Goal: Task Accomplishment & Management: Use online tool/utility

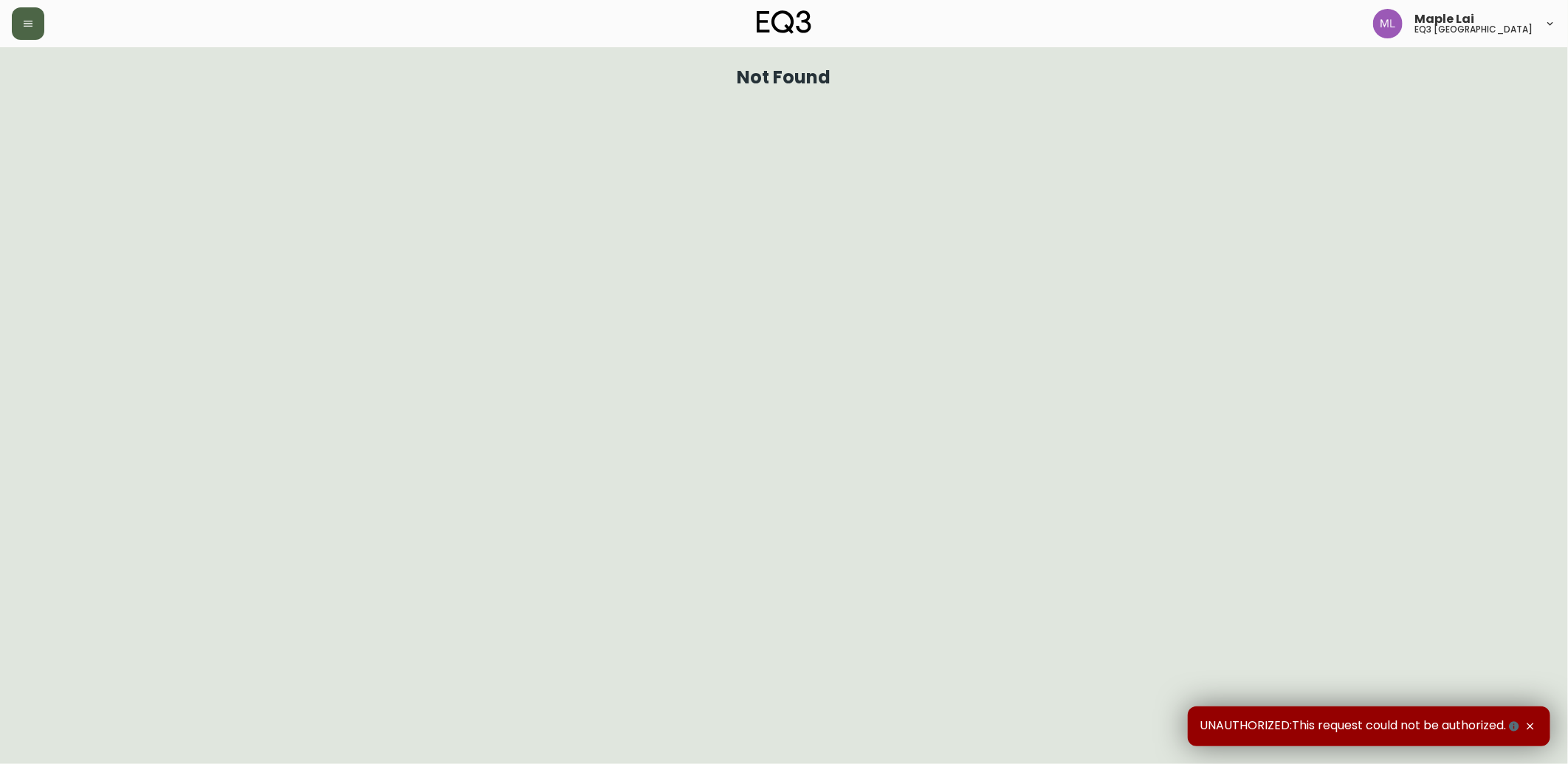
click at [37, 14] on button "button" at bounding box center [28, 24] width 33 height 33
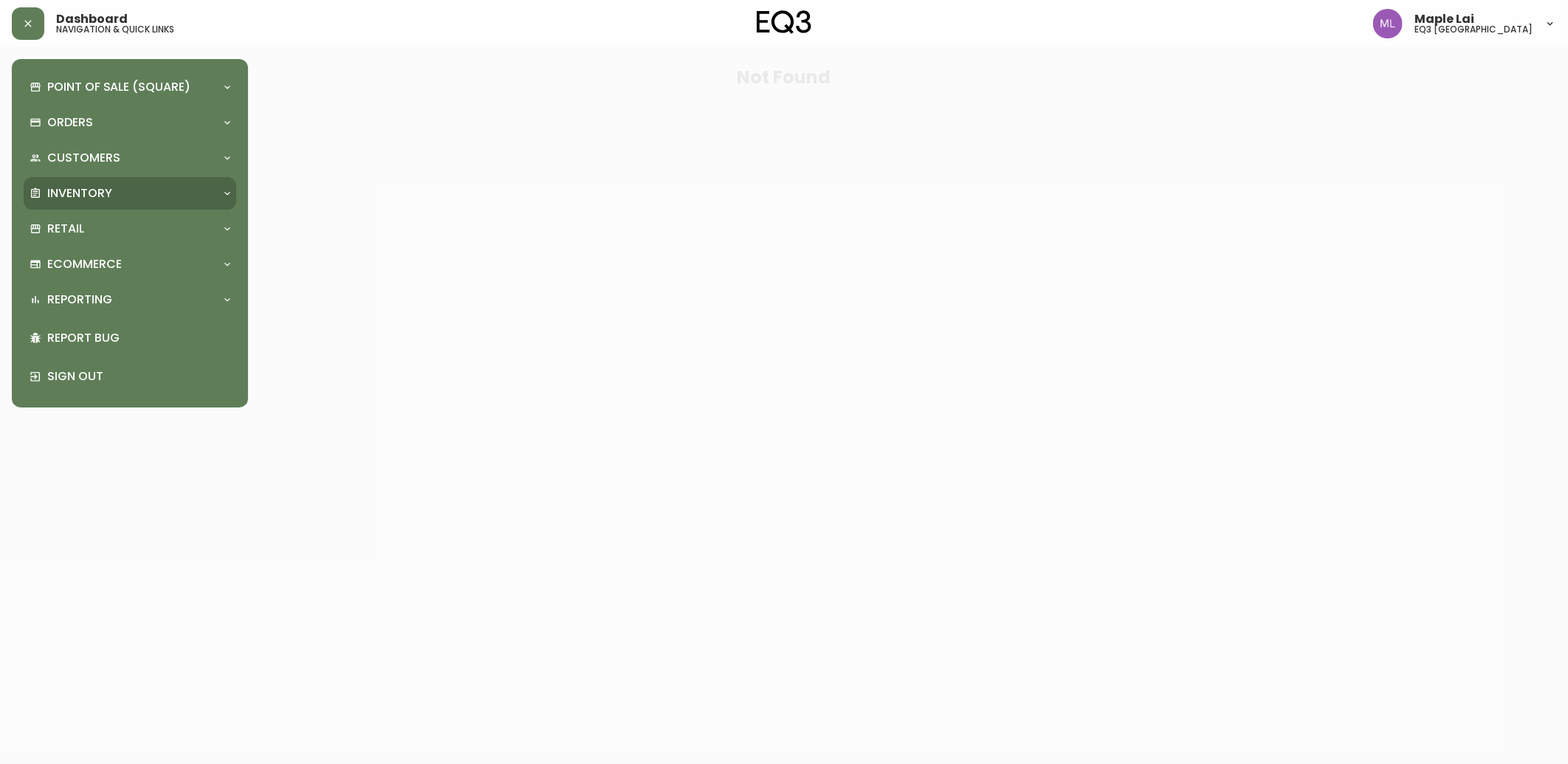
click at [94, 193] on p "Inventory" at bounding box center [79, 193] width 65 height 16
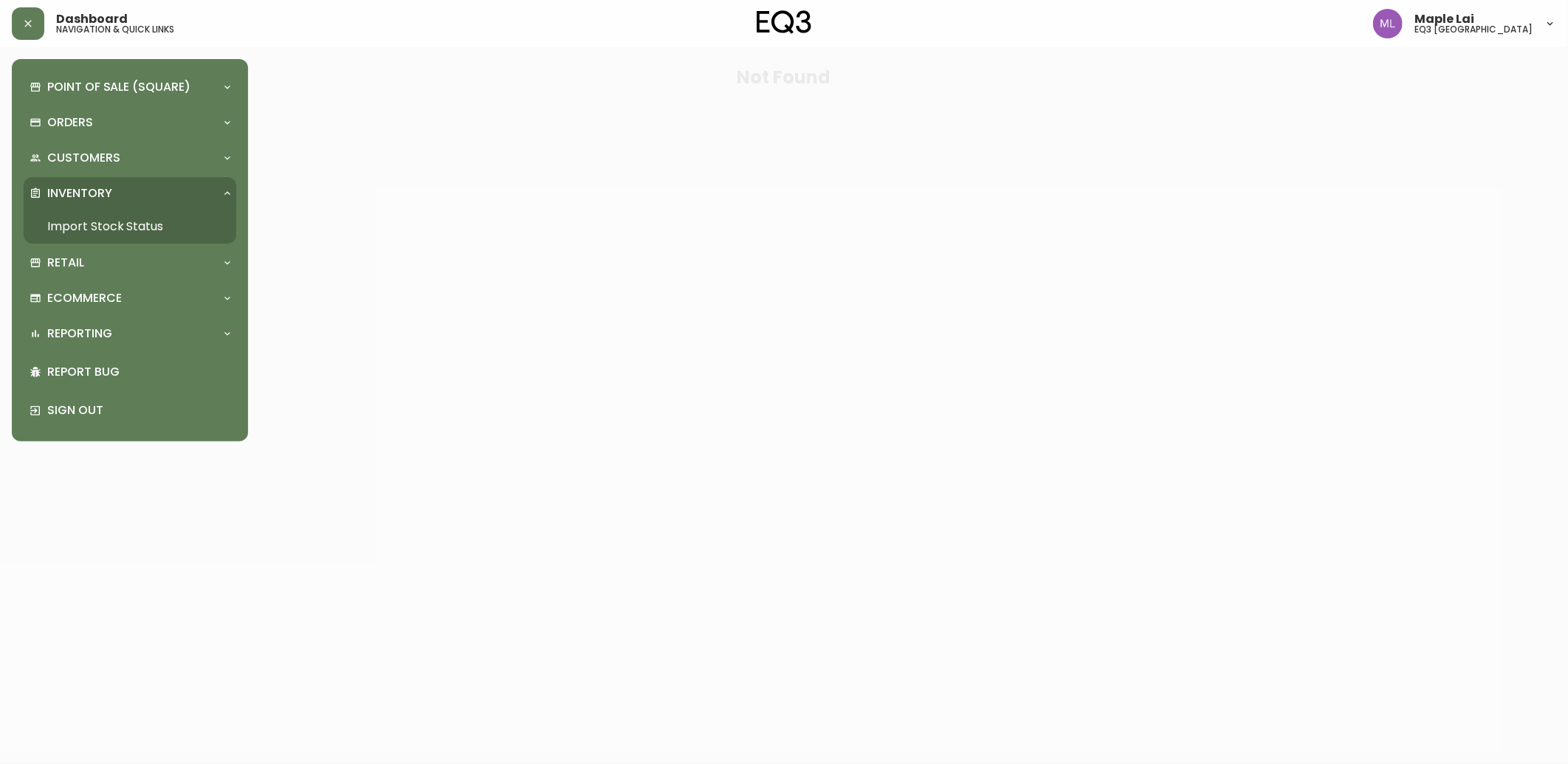
click at [108, 224] on link "Import Stock Status" at bounding box center [130, 226] width 213 height 34
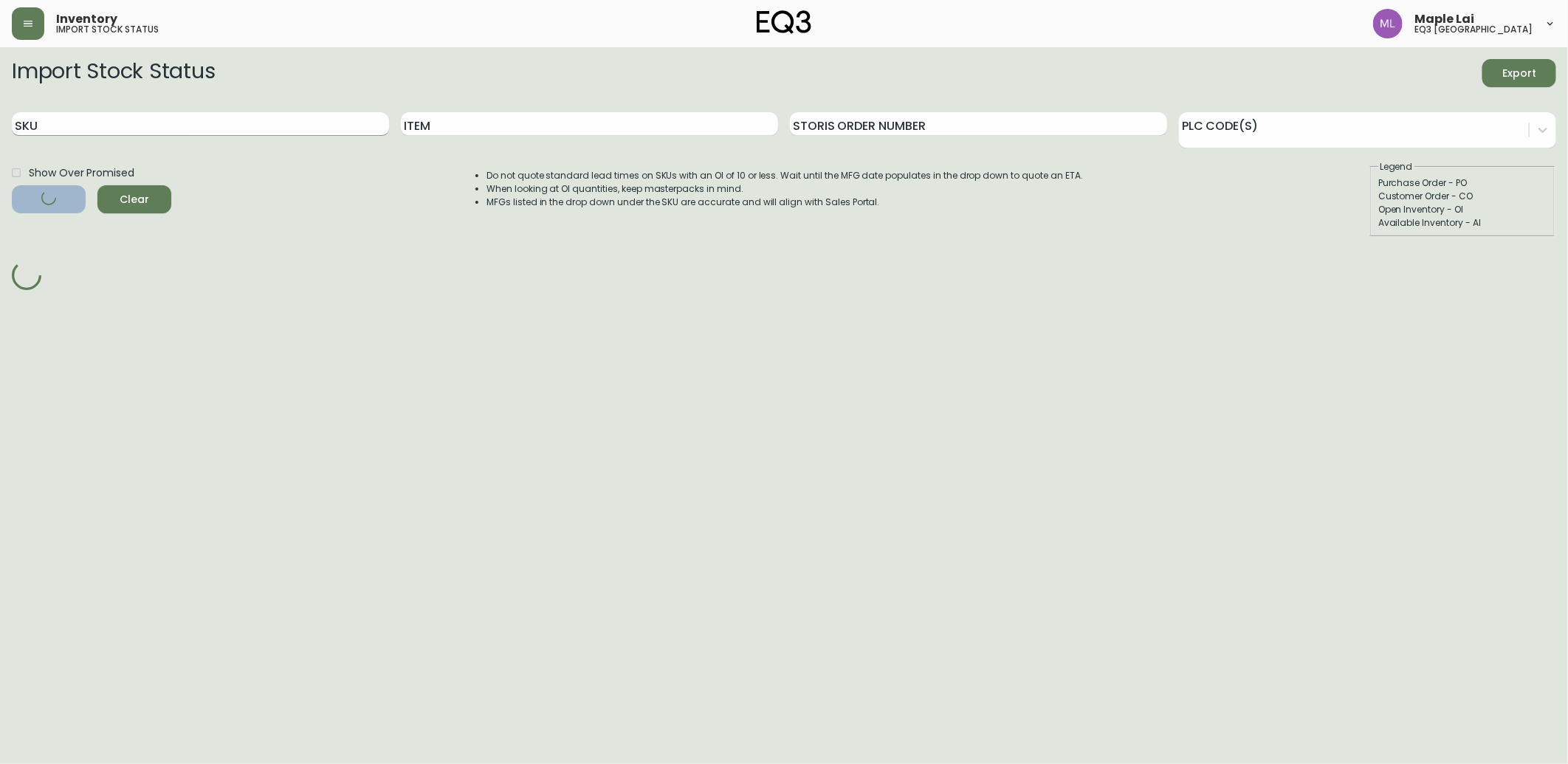
click at [163, 121] on input "SKU" at bounding box center [200, 124] width 377 height 24
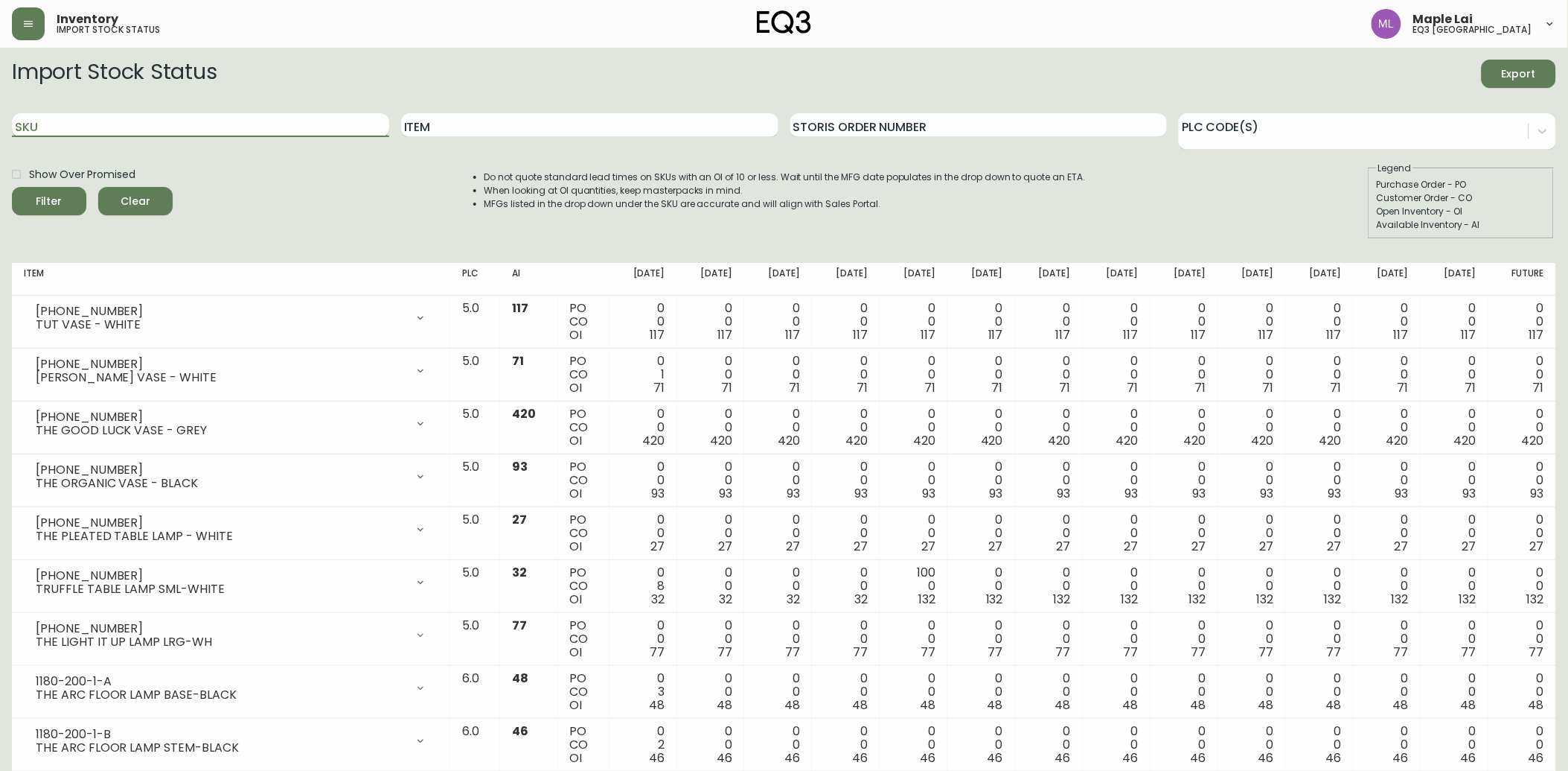
paste input "[PHONE_NUMBER]"
type input "[PHONE_NUMBER]"
click at [12, 187] on button "Filter" at bounding box center [49, 201] width 74 height 28
